Goal: Task Accomplishment & Management: Use online tool/utility

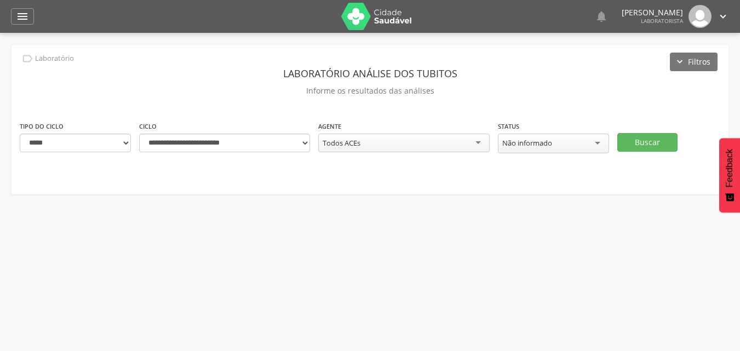
click at [449, 267] on div " Usuários  Perfil do Usuário [PERSON_NAME] CPF: 000.000.000-00, [GEOGRAPHIC_D…" at bounding box center [370, 208] width 740 height 351
click at [127, 145] on select "**********" at bounding box center [75, 143] width 111 height 19
select select "*"
click at [20, 134] on select "**********" at bounding box center [75, 143] width 111 height 19
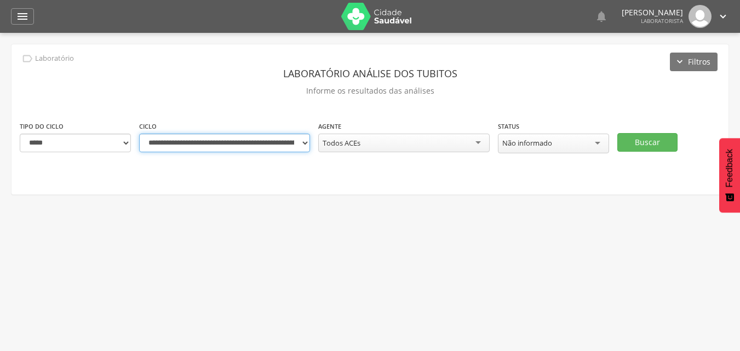
click at [304, 145] on select "**********" at bounding box center [224, 143] width 171 height 19
select select "**********"
click at [139, 134] on select "**********" at bounding box center [224, 143] width 171 height 19
click at [478, 147] on div "Todos ACEs" at bounding box center [403, 143] width 171 height 19
click at [532, 185] on div "**********" at bounding box center [370, 119] width 717 height 150
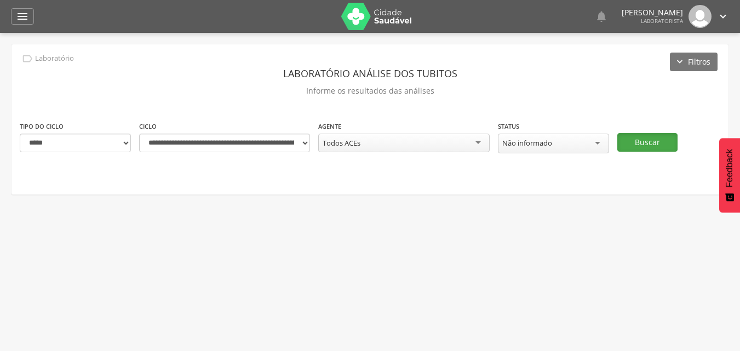
click at [638, 144] on button "Buscar" at bounding box center [647, 142] width 60 height 19
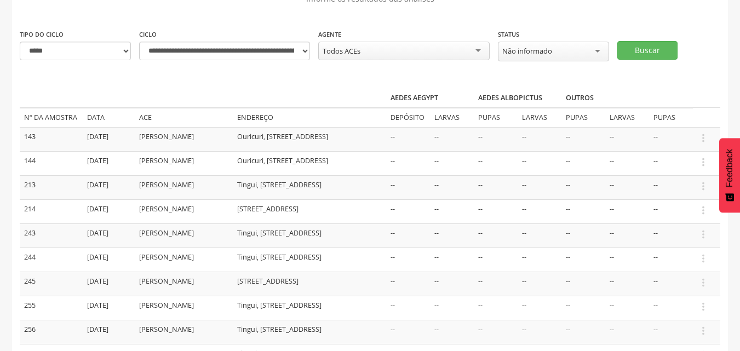
scroll to position [110, 0]
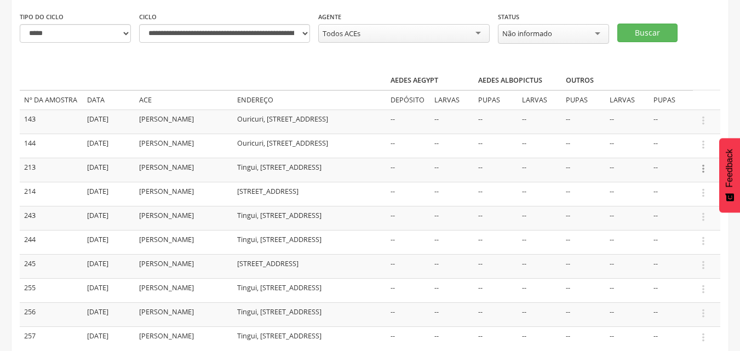
click at [702, 170] on icon "" at bounding box center [703, 169] width 12 height 12
click at [656, 147] on link "Informar resultado" at bounding box center [665, 151] width 87 height 14
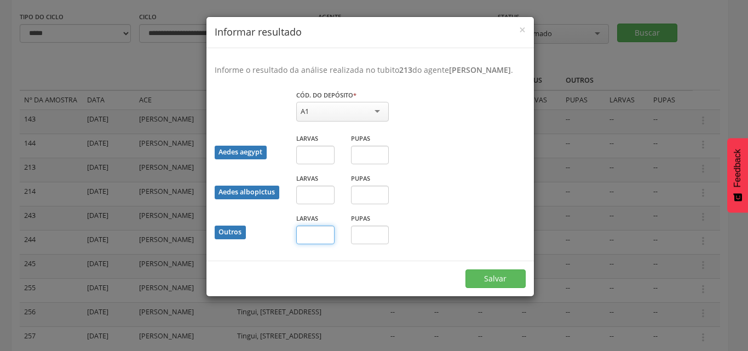
click at [322, 243] on input "text" at bounding box center [315, 235] width 38 height 19
type input "*"
click at [478, 288] on button "Salvar" at bounding box center [496, 279] width 60 height 19
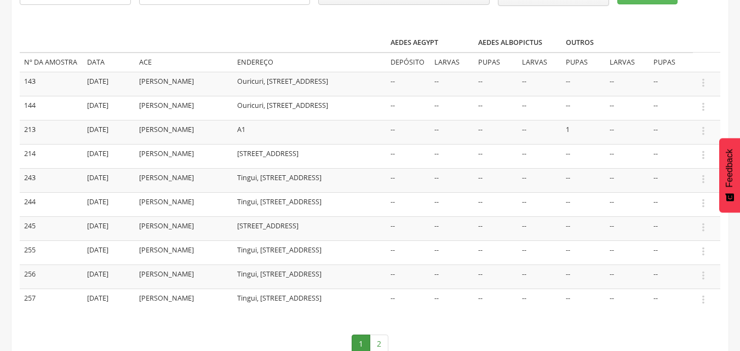
scroll to position [164, 0]
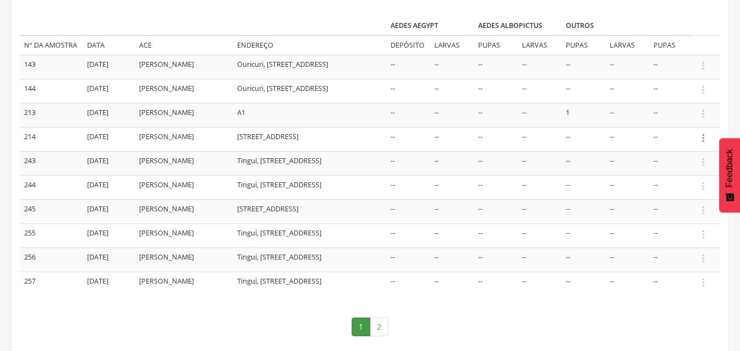
click at [704, 138] on icon "" at bounding box center [703, 138] width 12 height 12
click at [669, 117] on link "Informar resultado" at bounding box center [665, 120] width 87 height 14
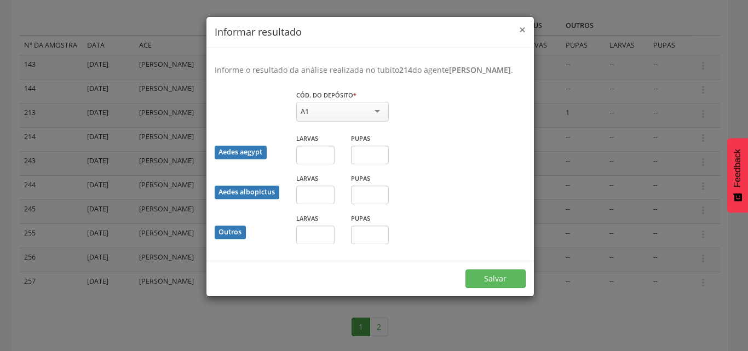
click at [522, 29] on span "×" at bounding box center [522, 29] width 7 height 15
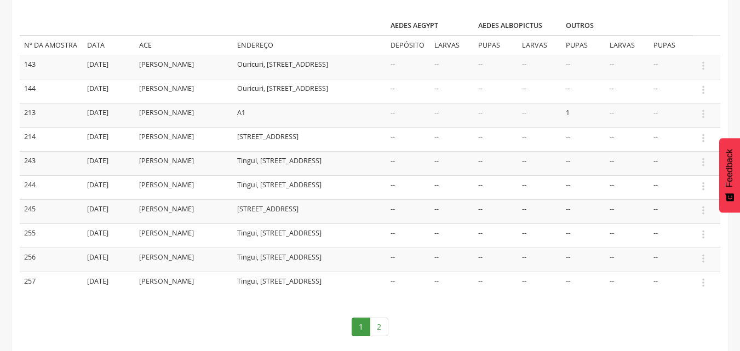
click at [192, 175] on td "[PERSON_NAME]" at bounding box center [184, 163] width 98 height 24
click at [702, 168] on icon "" at bounding box center [703, 162] width 12 height 12
click at [674, 147] on link "Informar resultado" at bounding box center [665, 144] width 87 height 14
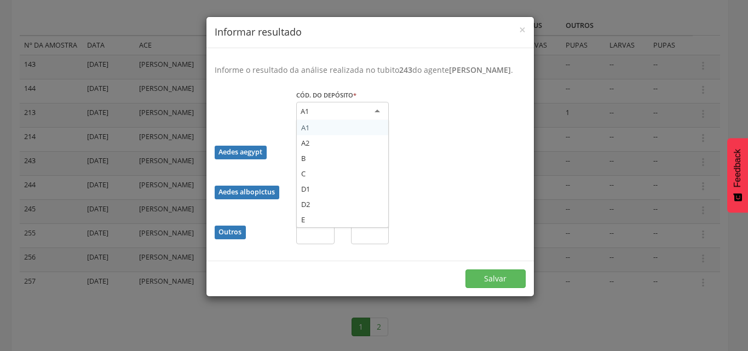
click at [349, 122] on div "A1" at bounding box center [342, 112] width 93 height 20
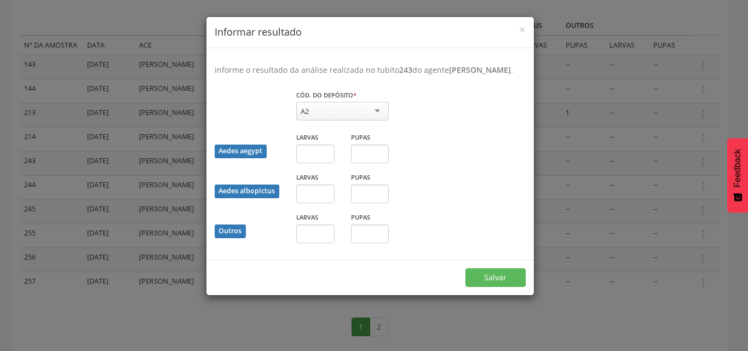
drag, startPoint x: 310, startPoint y: 154, endPoint x: 372, endPoint y: 179, distance: 67.3
click at [305, 163] on input "text" at bounding box center [315, 154] width 38 height 19
type input "*"
click at [506, 287] on button "Salvar" at bounding box center [496, 277] width 60 height 19
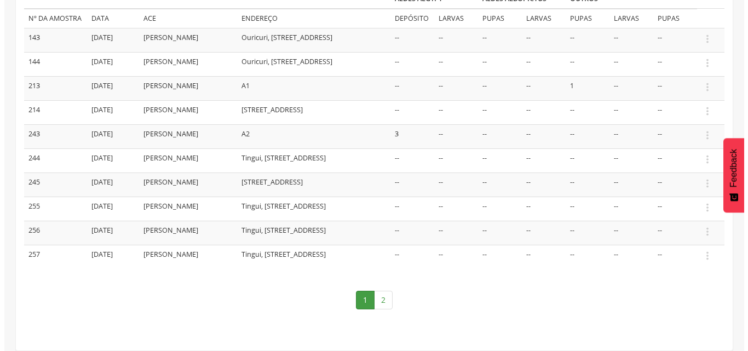
scroll to position [209, 0]
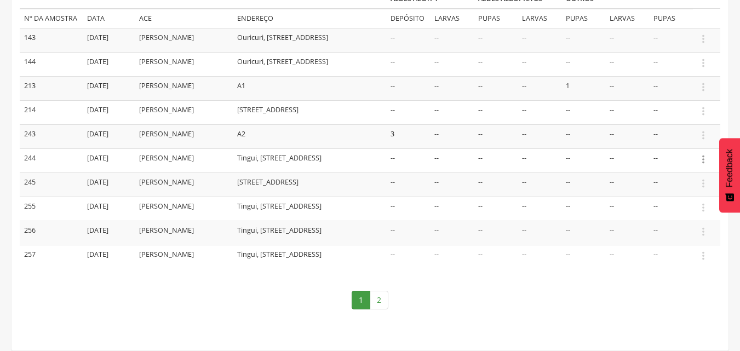
click at [702, 154] on icon "" at bounding box center [703, 159] width 12 height 12
click at [656, 134] on link "Informar resultado" at bounding box center [665, 141] width 87 height 14
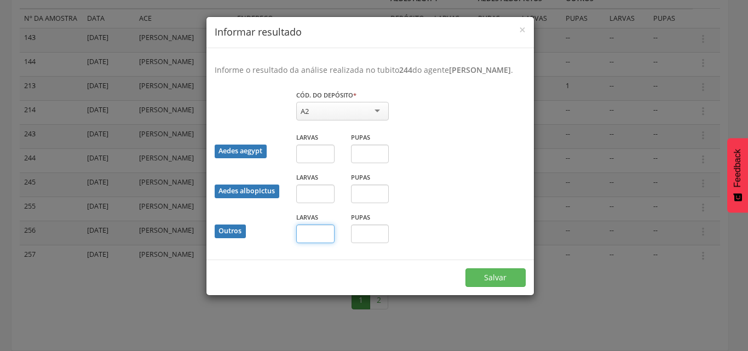
click at [323, 243] on input "text" at bounding box center [315, 234] width 38 height 19
type input "*"
click at [500, 287] on button "Salvar" at bounding box center [496, 277] width 60 height 19
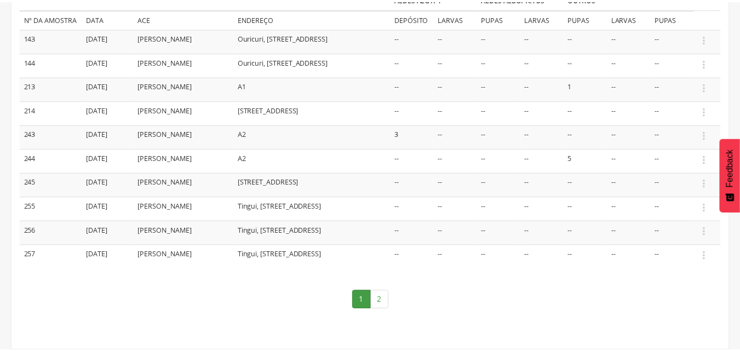
scroll to position [190, 0]
click at [704, 191] on icon "" at bounding box center [703, 185] width 12 height 12
click at [680, 173] on link "Informar resultado" at bounding box center [665, 166] width 87 height 14
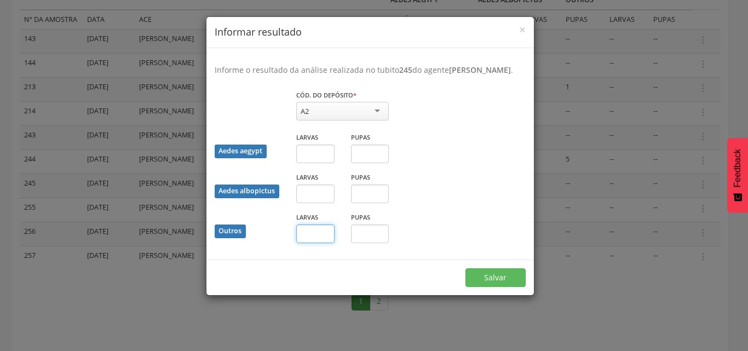
click at [326, 243] on input "text" at bounding box center [315, 234] width 38 height 19
type input "*"
click at [482, 287] on button "Salvar" at bounding box center [496, 277] width 60 height 19
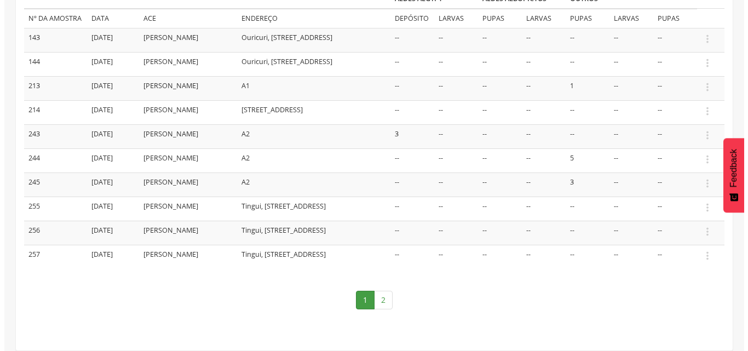
scroll to position [209, 0]
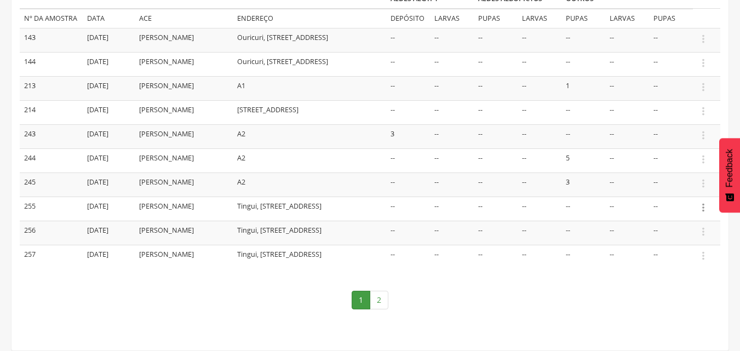
click at [699, 209] on icon "" at bounding box center [703, 208] width 12 height 12
click at [688, 192] on link "Informar resultado" at bounding box center [665, 189] width 87 height 14
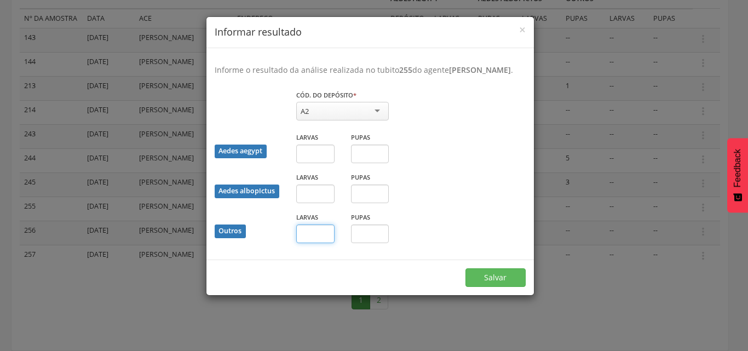
click at [328, 243] on input "text" at bounding box center [315, 234] width 38 height 19
type input "*"
click at [499, 287] on button "Salvar" at bounding box center [496, 277] width 60 height 19
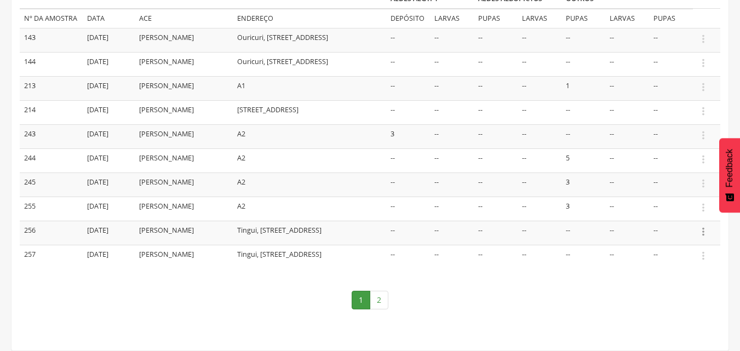
click at [706, 230] on icon "" at bounding box center [703, 232] width 12 height 12
click at [680, 212] on link "Informar resultado" at bounding box center [665, 214] width 87 height 14
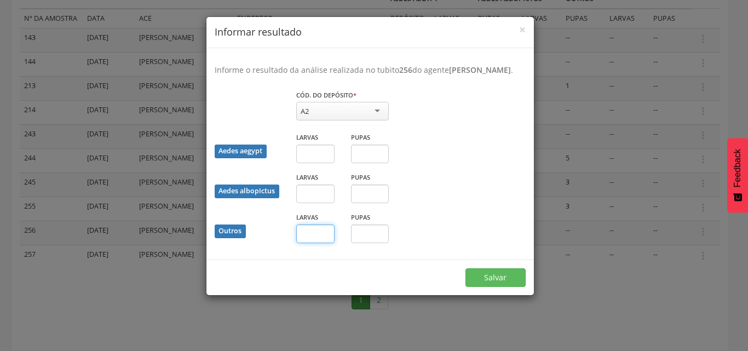
click at [327, 243] on input "text" at bounding box center [315, 234] width 38 height 19
type input "*"
click at [485, 287] on button "Salvar" at bounding box center [496, 277] width 60 height 19
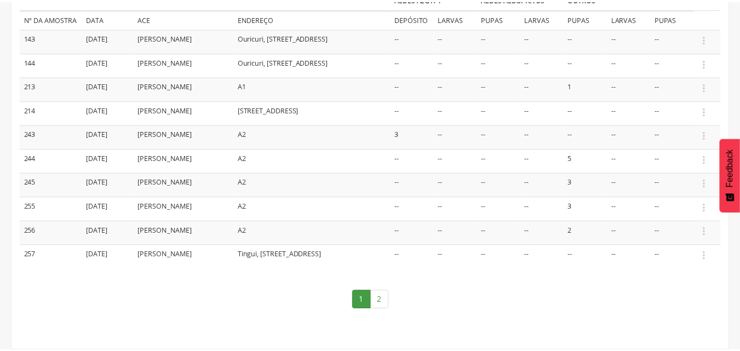
scroll to position [190, 0]
click at [705, 263] on icon "" at bounding box center [703, 257] width 12 height 12
click at [679, 245] on link "Informar resultado" at bounding box center [665, 239] width 87 height 14
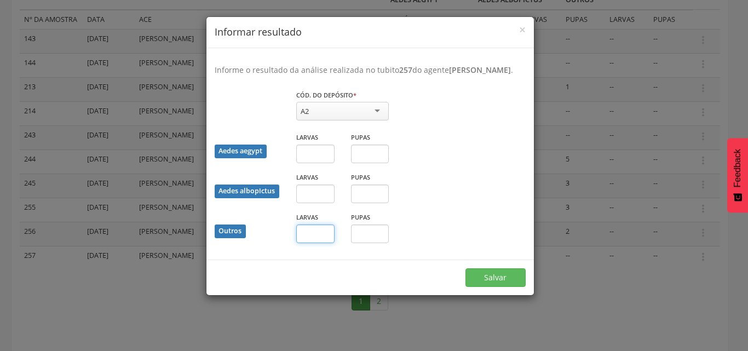
click at [311, 238] on input "text" at bounding box center [315, 234] width 38 height 19
type input "*"
click at [478, 287] on button "Salvar" at bounding box center [496, 277] width 60 height 19
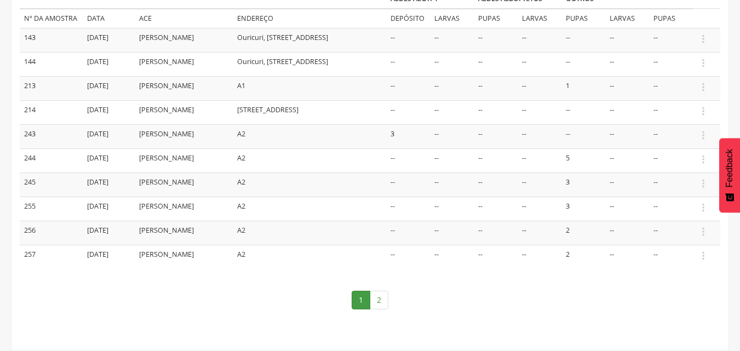
scroll to position [209, 0]
click at [375, 300] on link "2" at bounding box center [379, 300] width 19 height 19
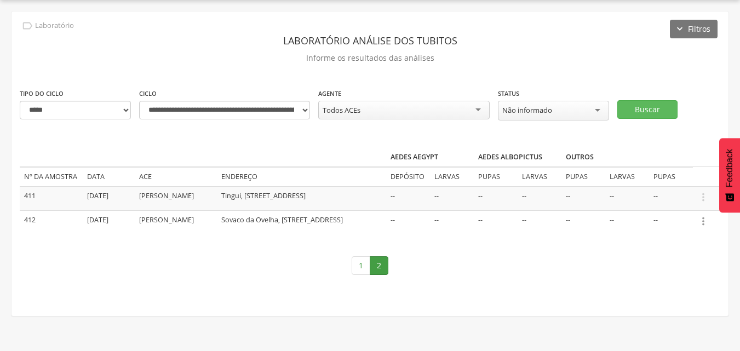
click at [705, 220] on icon "" at bounding box center [703, 221] width 12 height 12
click at [651, 202] on link "Informar resultado" at bounding box center [665, 203] width 87 height 14
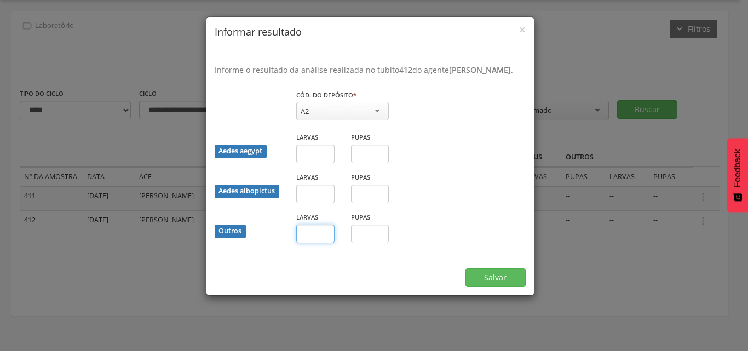
click at [307, 238] on input "text" at bounding box center [315, 234] width 38 height 19
type input "*"
click at [382, 233] on input "text" at bounding box center [370, 234] width 38 height 19
type input "*"
click at [487, 279] on button "Salvar" at bounding box center [496, 277] width 60 height 19
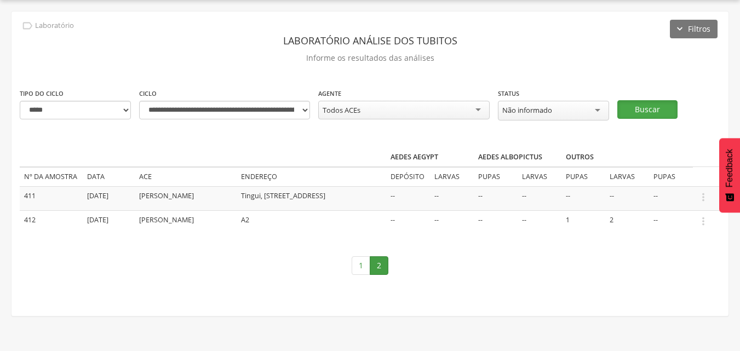
click at [641, 105] on button "Buscar" at bounding box center [647, 109] width 60 height 19
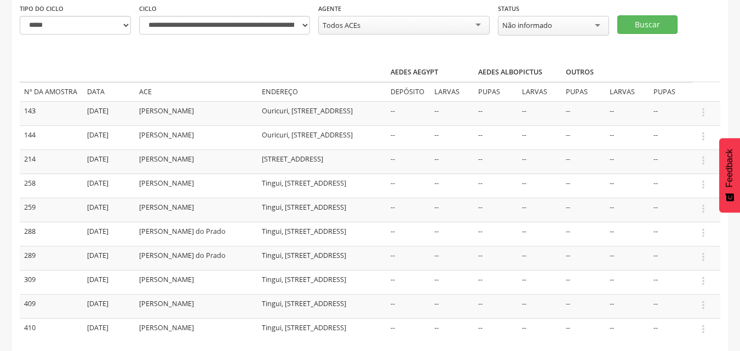
scroll to position [142, 0]
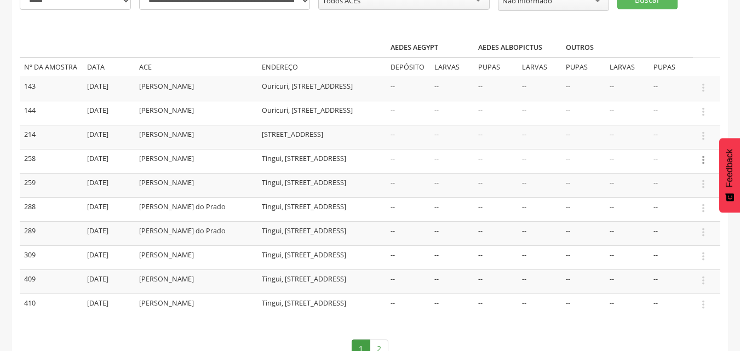
click at [706, 162] on icon "" at bounding box center [703, 160] width 12 height 12
click at [673, 143] on link "Informar resultado" at bounding box center [665, 142] width 87 height 14
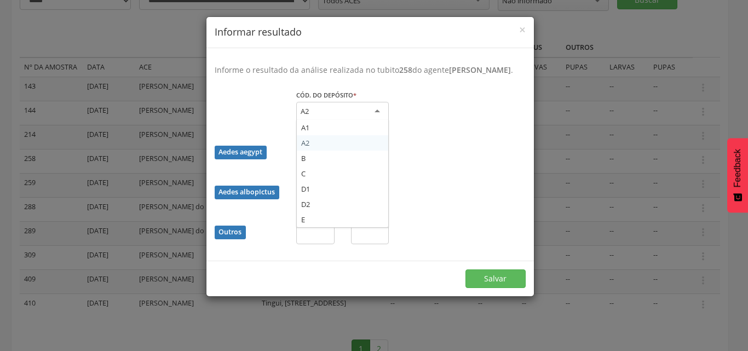
click at [377, 122] on div "A2" at bounding box center [342, 112] width 93 height 20
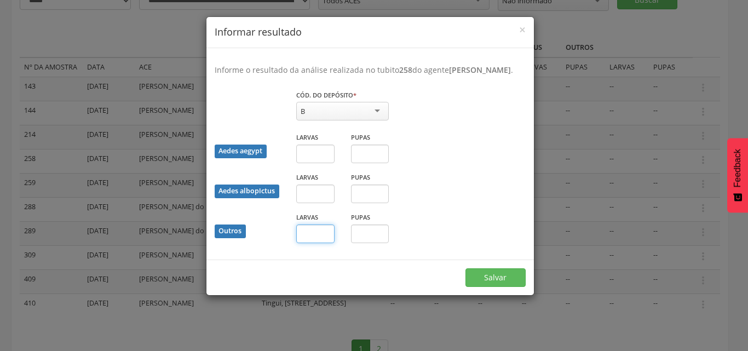
click at [328, 243] on input "text" at bounding box center [315, 234] width 38 height 19
type input "*"
click at [489, 283] on button "Salvar" at bounding box center [496, 277] width 60 height 19
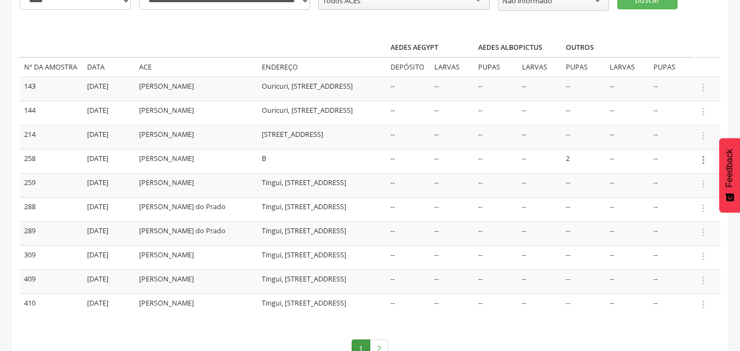
click at [701, 159] on icon "" at bounding box center [703, 160] width 12 height 12
click at [664, 142] on link "Informar resultado" at bounding box center [665, 142] width 87 height 14
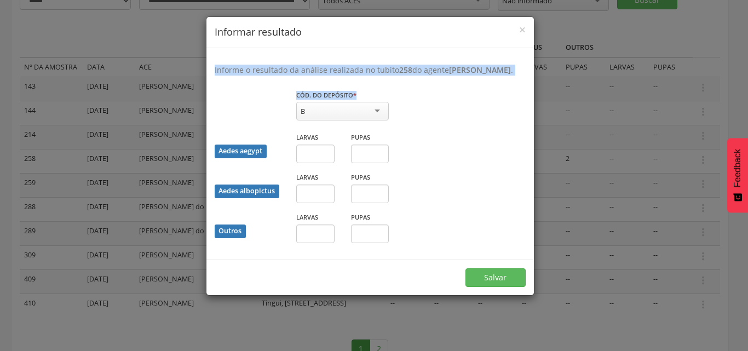
drag, startPoint x: 321, startPoint y: 30, endPoint x: 411, endPoint y: 94, distance: 110.8
click at [411, 94] on div "× Informar resultado Informe o resultado da análise realizada no tubito 258 do …" at bounding box center [370, 155] width 329 height 279
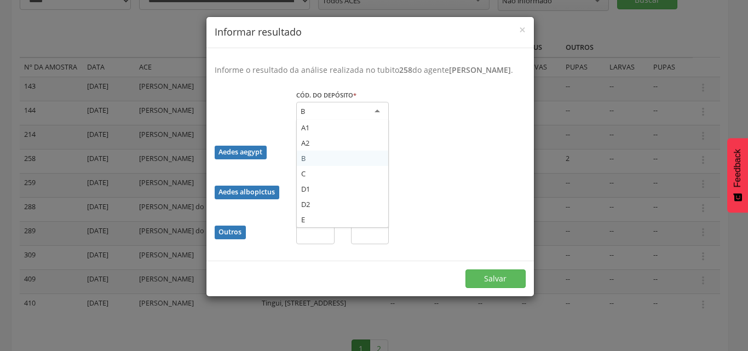
click at [375, 122] on div "B" at bounding box center [342, 112] width 93 height 20
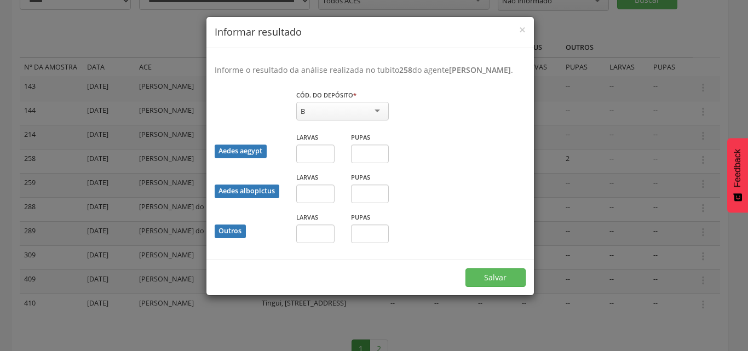
click at [375, 121] on div "B" at bounding box center [342, 111] width 93 height 19
click at [318, 118] on div "B" at bounding box center [342, 111] width 93 height 19
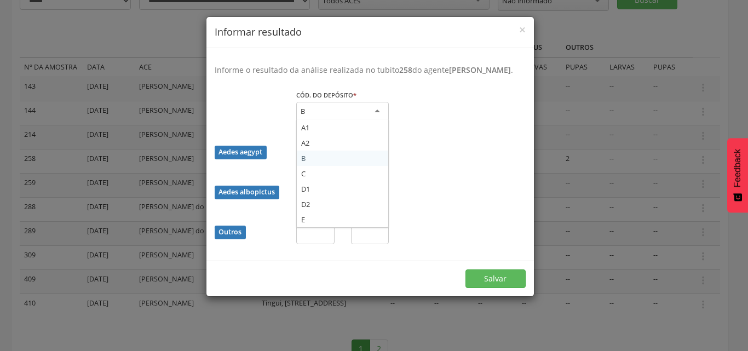
click at [318, 118] on div "B" at bounding box center [342, 112] width 93 height 20
click at [415, 123] on div "Cód. do depósito * * B A1 A2 B C D1 D2 E Campo obrigatório" at bounding box center [371, 111] width 328 height 44
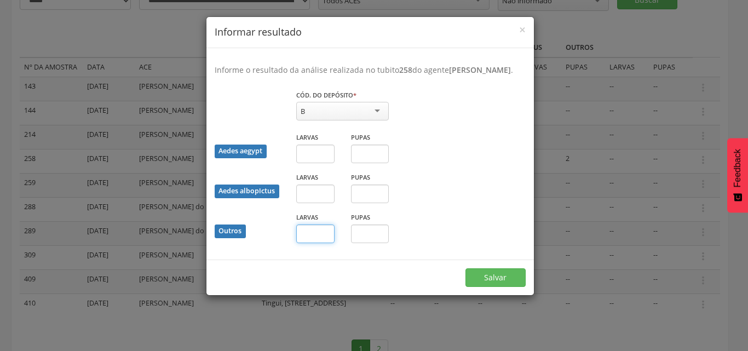
click at [319, 243] on input "text" at bounding box center [315, 234] width 38 height 19
type input "*"
click at [483, 287] on button "Salvar" at bounding box center [496, 277] width 60 height 19
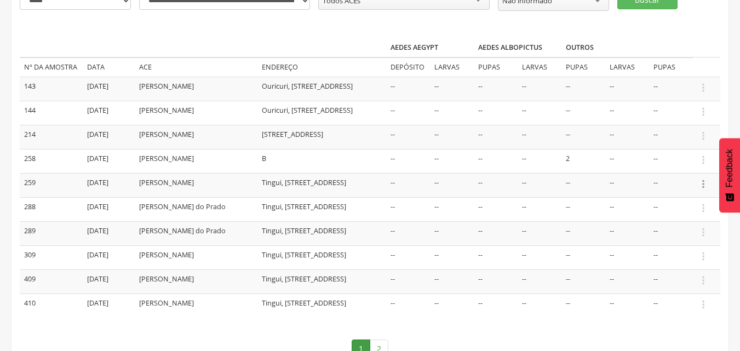
click at [702, 186] on icon "" at bounding box center [703, 184] width 12 height 12
click at [674, 167] on link "Informar resultado" at bounding box center [665, 166] width 87 height 14
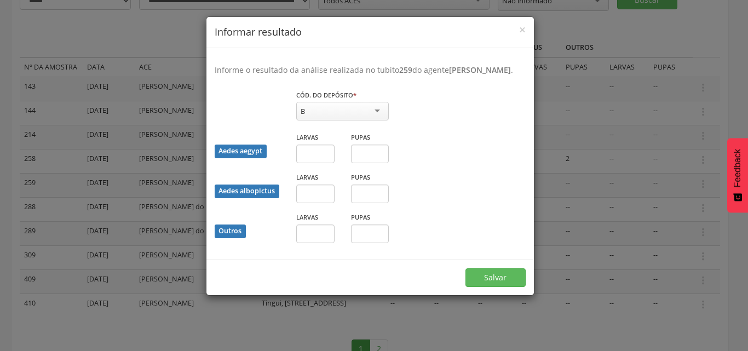
click at [341, 121] on div "B" at bounding box center [342, 111] width 93 height 19
click at [326, 243] on input "text" at bounding box center [315, 234] width 38 height 19
type input "*"
click at [365, 243] on input "text" at bounding box center [370, 234] width 38 height 19
type input "*"
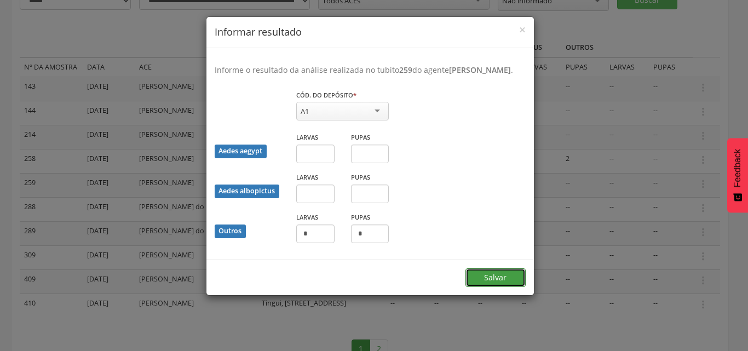
click at [477, 287] on button "Salvar" at bounding box center [496, 277] width 60 height 19
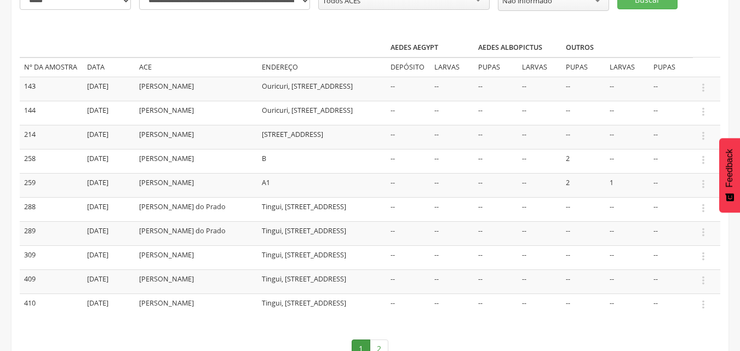
click at [402, 211] on td "--" at bounding box center [408, 209] width 44 height 24
click at [400, 44] on th "Aedes aegypt" at bounding box center [430, 47] width 88 height 19
click at [704, 210] on icon "" at bounding box center [703, 208] width 12 height 12
click at [667, 188] on link "Informar resultado" at bounding box center [665, 190] width 87 height 14
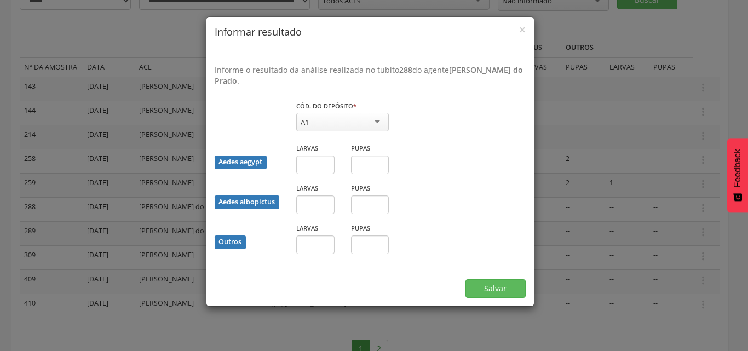
click at [375, 118] on div "A1" at bounding box center [342, 122] width 93 height 19
click at [318, 164] on input "text" at bounding box center [315, 165] width 38 height 19
type input "*"
click at [323, 247] on input "text" at bounding box center [315, 245] width 38 height 19
type input "*"
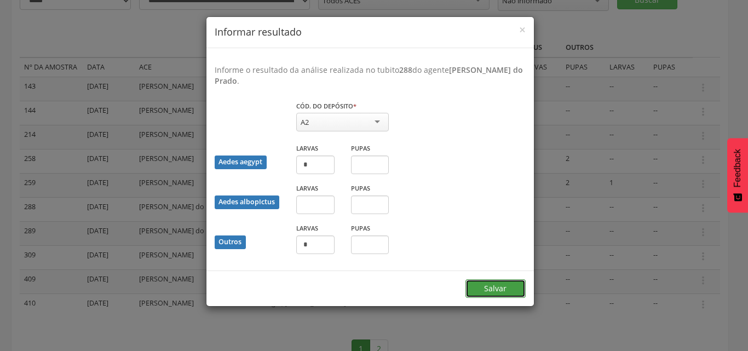
click at [482, 293] on button "Salvar" at bounding box center [496, 288] width 60 height 19
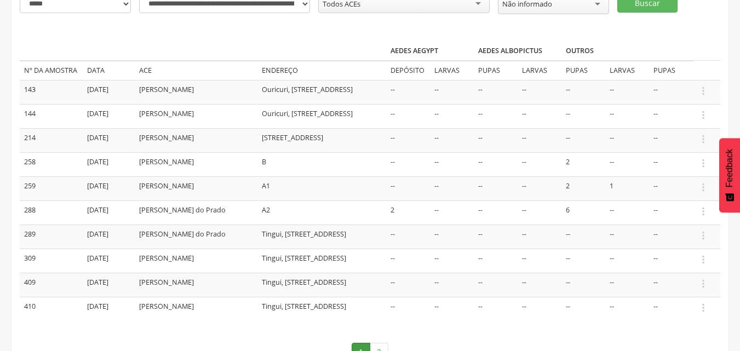
scroll to position [190, 0]
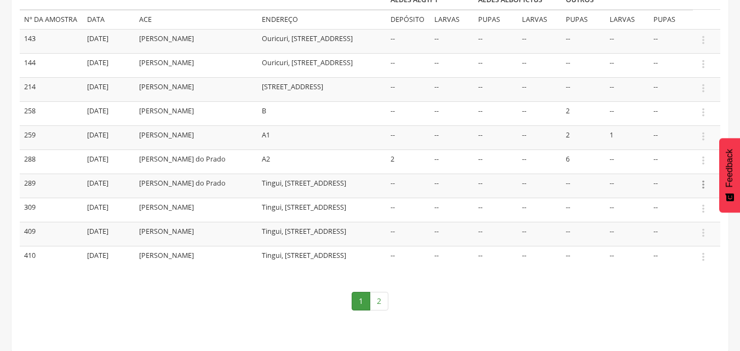
click at [708, 187] on icon "" at bounding box center [703, 185] width 12 height 12
click at [662, 165] on link "Informar resultado" at bounding box center [665, 166] width 87 height 14
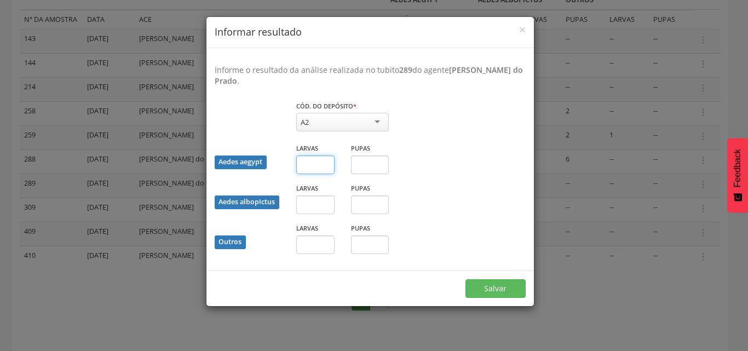
click at [313, 166] on input "text" at bounding box center [315, 165] width 38 height 19
type input "*"
click at [490, 295] on button "Salvar" at bounding box center [496, 288] width 60 height 19
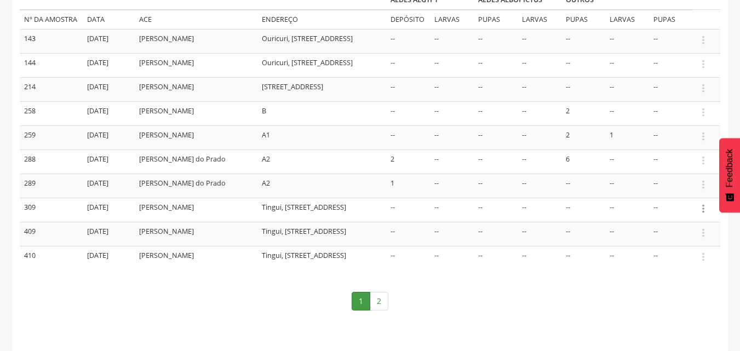
click at [701, 209] on icon "" at bounding box center [703, 209] width 12 height 12
click at [671, 188] on link "Informar resultado" at bounding box center [665, 191] width 87 height 14
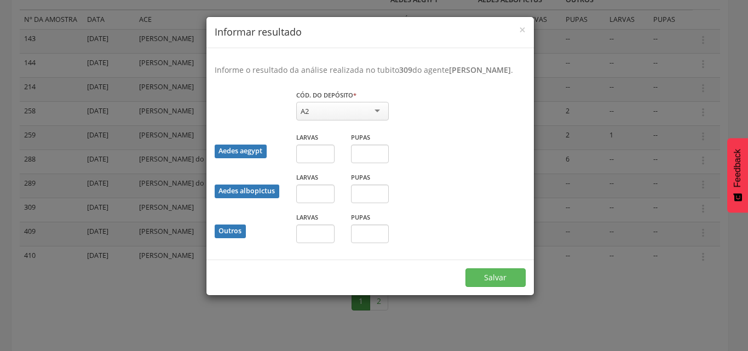
click at [320, 121] on div "A2" at bounding box center [342, 111] width 93 height 19
click at [321, 243] on input "text" at bounding box center [315, 234] width 38 height 19
type input "*"
click at [484, 287] on button "Salvar" at bounding box center [496, 277] width 60 height 19
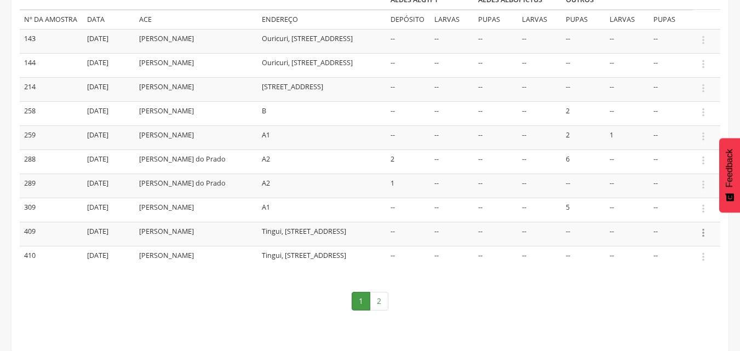
click at [704, 232] on icon "" at bounding box center [703, 233] width 12 height 12
click at [671, 209] on link "Informar resultado" at bounding box center [665, 215] width 87 height 14
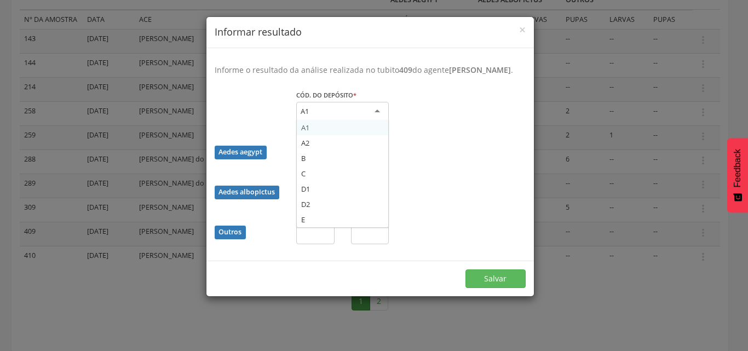
drag, startPoint x: 410, startPoint y: 85, endPoint x: 364, endPoint y: 115, distance: 54.5
click at [364, 115] on div "A1" at bounding box center [342, 112] width 93 height 20
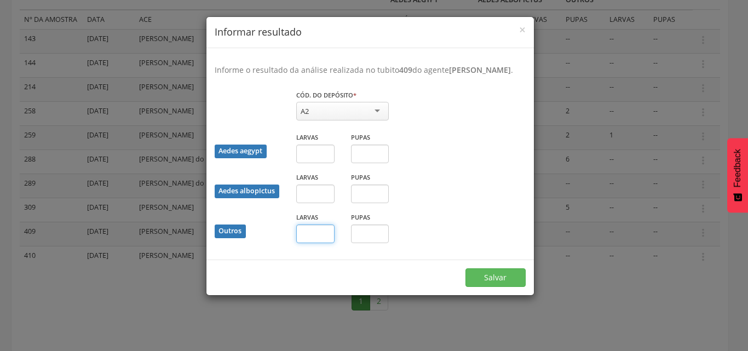
click at [323, 235] on input "text" at bounding box center [315, 234] width 38 height 19
type input "*"
click at [497, 284] on button "Salvar" at bounding box center [496, 277] width 60 height 19
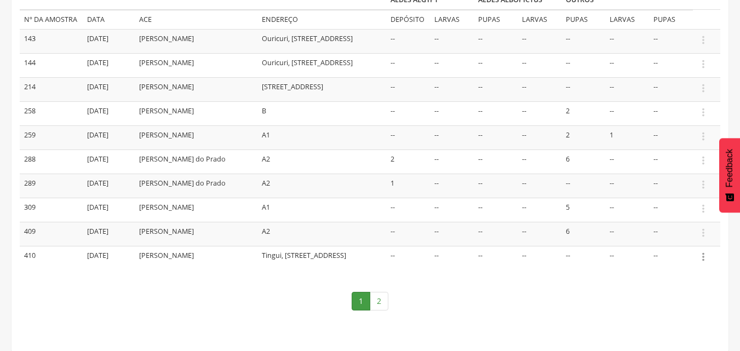
click at [702, 260] on icon "" at bounding box center [703, 257] width 12 height 12
click at [667, 238] on link "Informar resultado" at bounding box center [665, 239] width 87 height 14
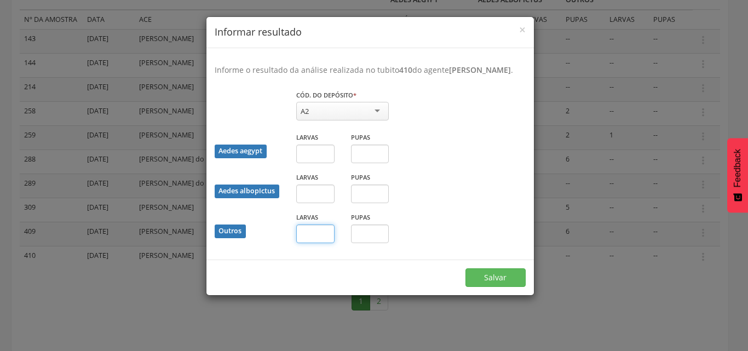
click at [314, 234] on input "text" at bounding box center [315, 234] width 38 height 19
type input "*"
click at [354, 232] on input "text" at bounding box center [370, 234] width 38 height 19
type input "*"
click at [500, 280] on button "Salvar" at bounding box center [496, 277] width 60 height 19
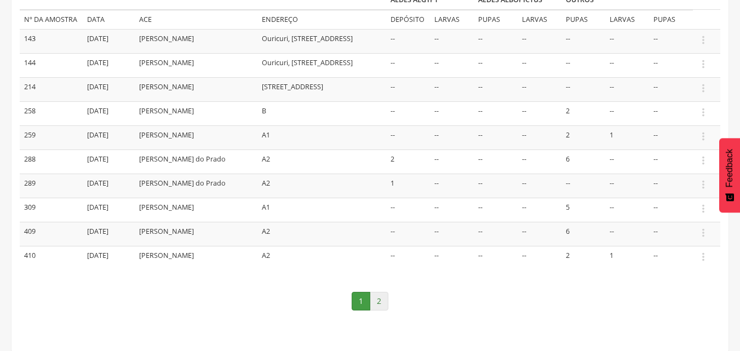
click at [379, 302] on link "2" at bounding box center [379, 301] width 19 height 19
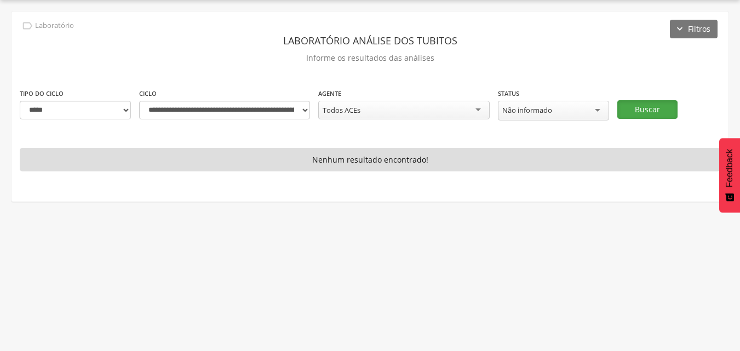
click at [631, 108] on button "Buscar" at bounding box center [647, 109] width 60 height 19
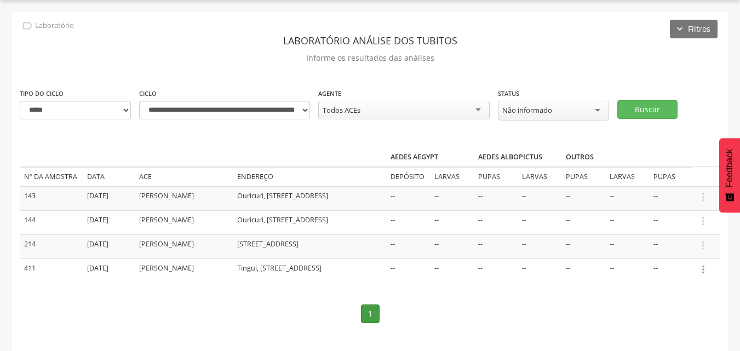
click at [702, 268] on icon "" at bounding box center [703, 269] width 12 height 12
click at [661, 246] on link "Informar resultado" at bounding box center [665, 251] width 87 height 14
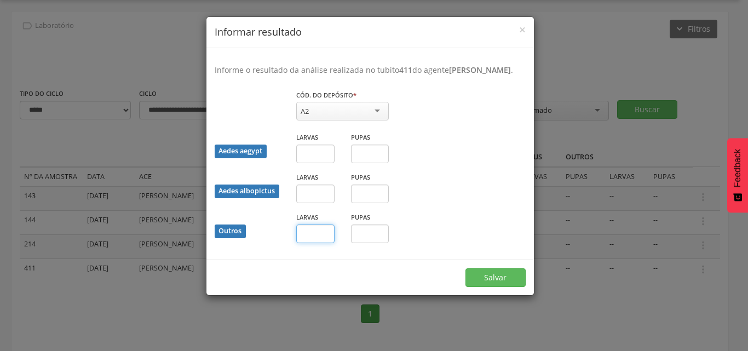
click at [320, 233] on input "text" at bounding box center [315, 234] width 38 height 19
type input "*"
click at [480, 274] on button "Salvar" at bounding box center [496, 277] width 60 height 19
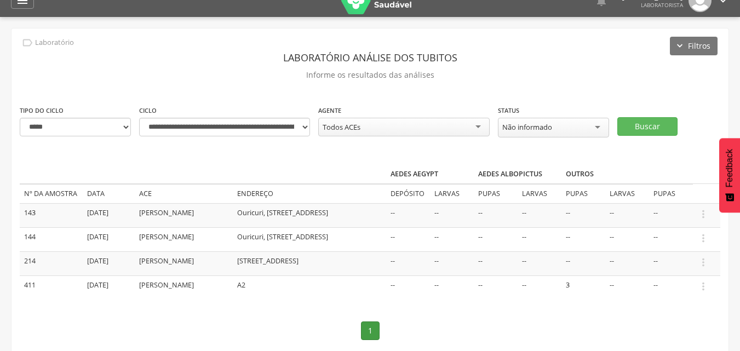
scroll to position [0, 0]
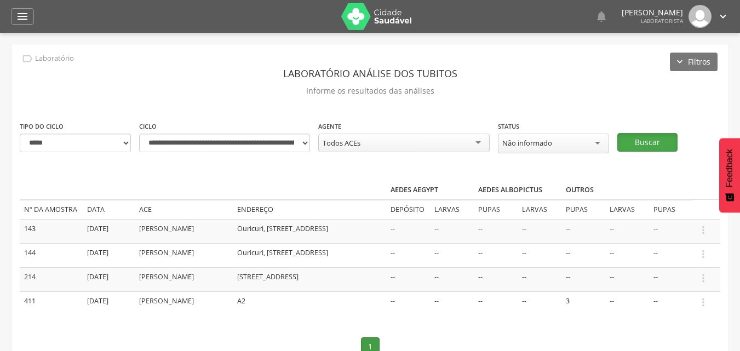
click at [646, 142] on button "Buscar" at bounding box center [647, 142] width 60 height 19
click at [725, 16] on icon "" at bounding box center [723, 16] width 12 height 12
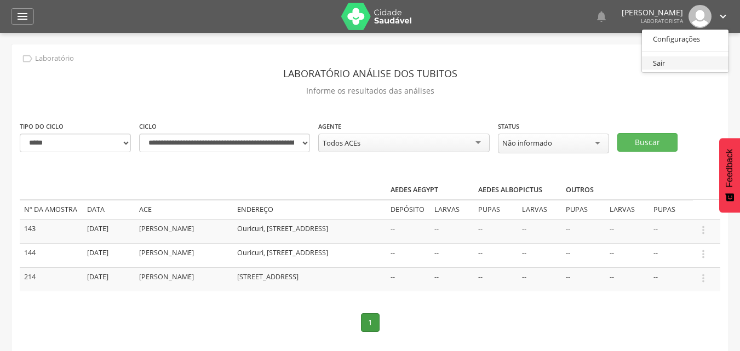
click at [655, 66] on link "Sair" at bounding box center [685, 63] width 87 height 14
